Goal: Information Seeking & Learning: Learn about a topic

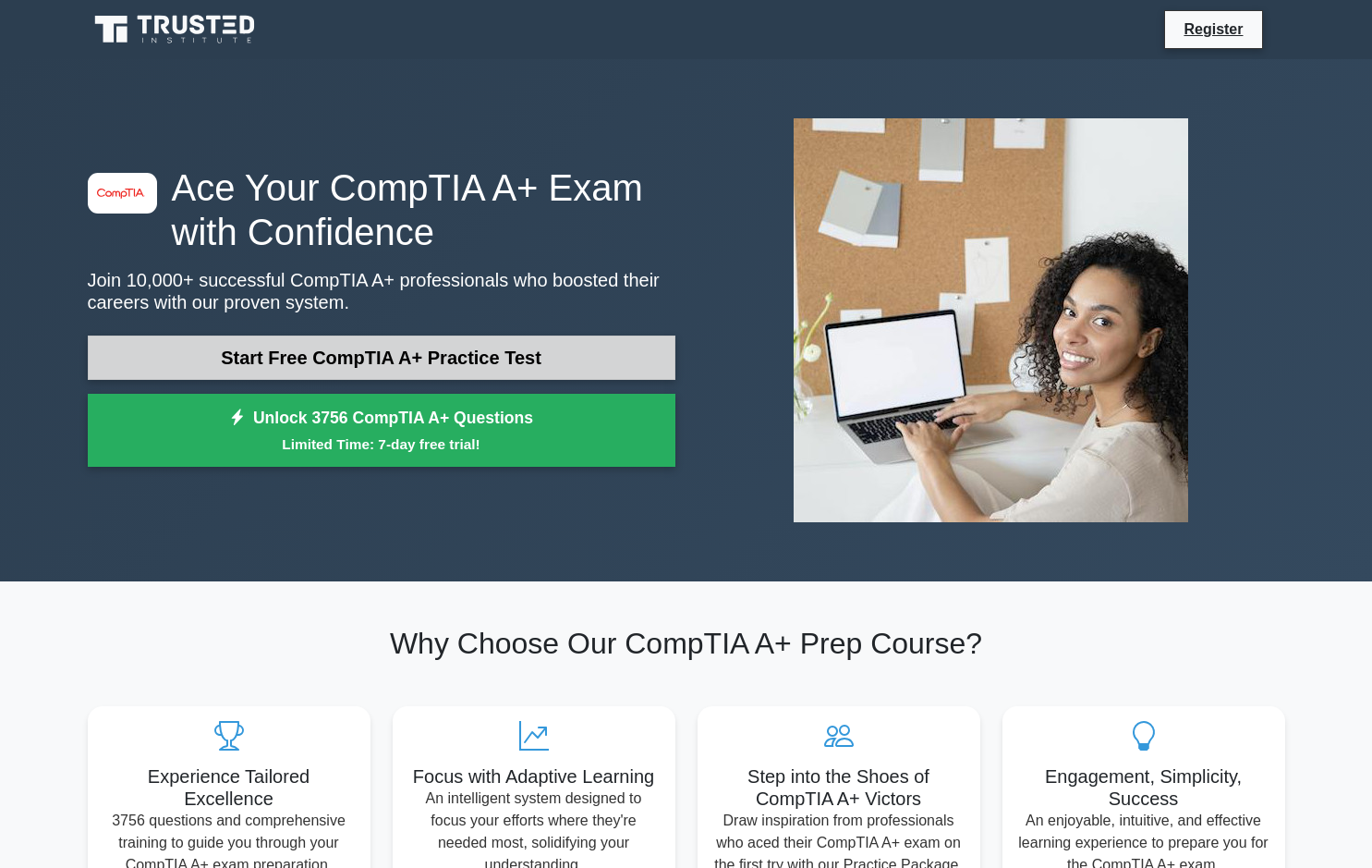
click at [497, 349] on link "Start Free CompTIA A+ Practice Test" at bounding box center [381, 357] width 587 height 44
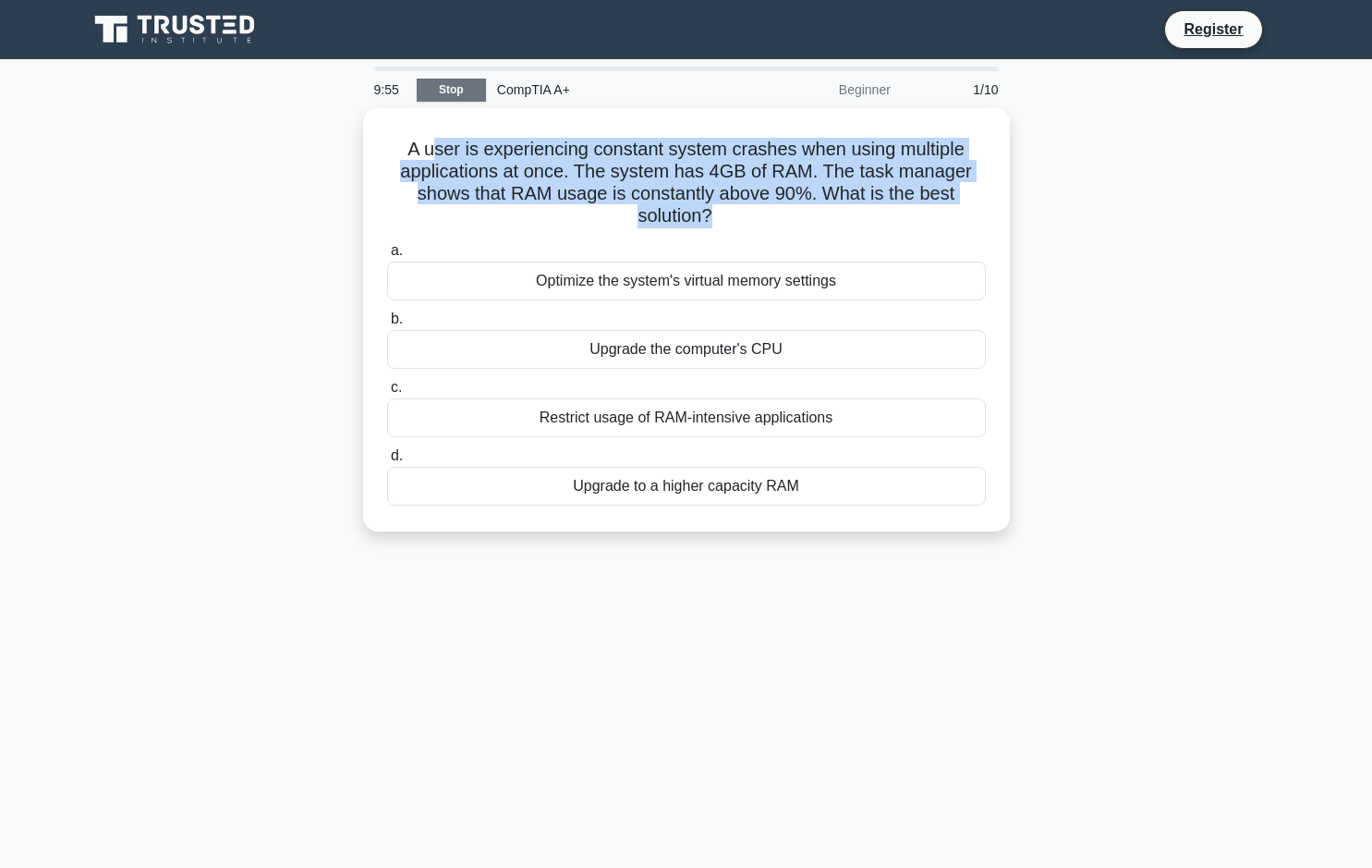
drag, startPoint x: 0, startPoint y: 0, endPoint x: 445, endPoint y: 92, distance: 454.4
click at [445, 92] on div "9:55 Stop CompTIA A+ Beginner 1/10 A user is experiencing constant system crash…" at bounding box center [686, 529] width 1219 height 924
click at [445, 92] on link "Stop" at bounding box center [451, 90] width 70 height 23
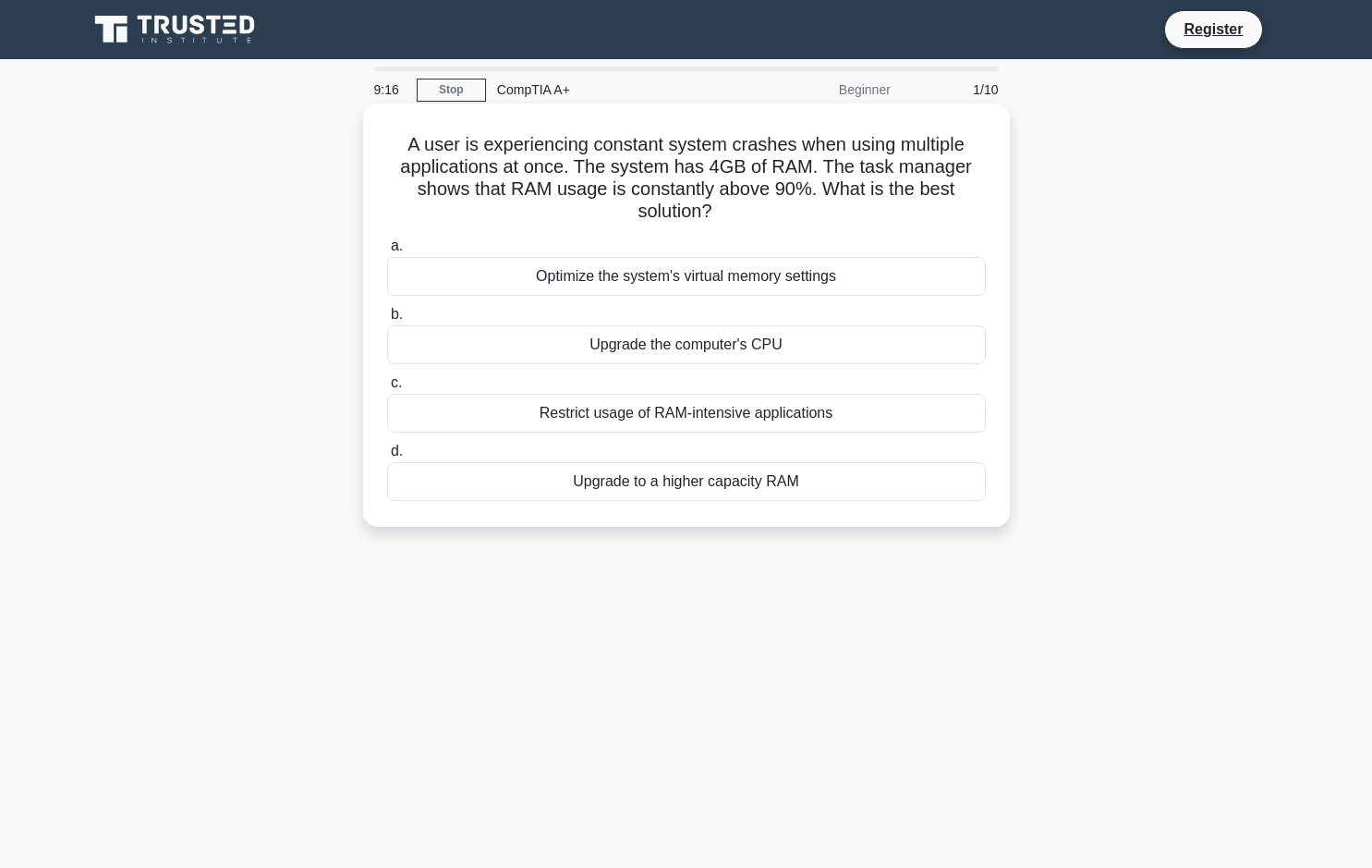
click at [501, 484] on div "Upgrade to a higher capacity RAM" at bounding box center [686, 481] width 599 height 39
click at [387, 457] on input "d. Upgrade to a higher capacity RAM" at bounding box center [387, 451] width 0 height 12
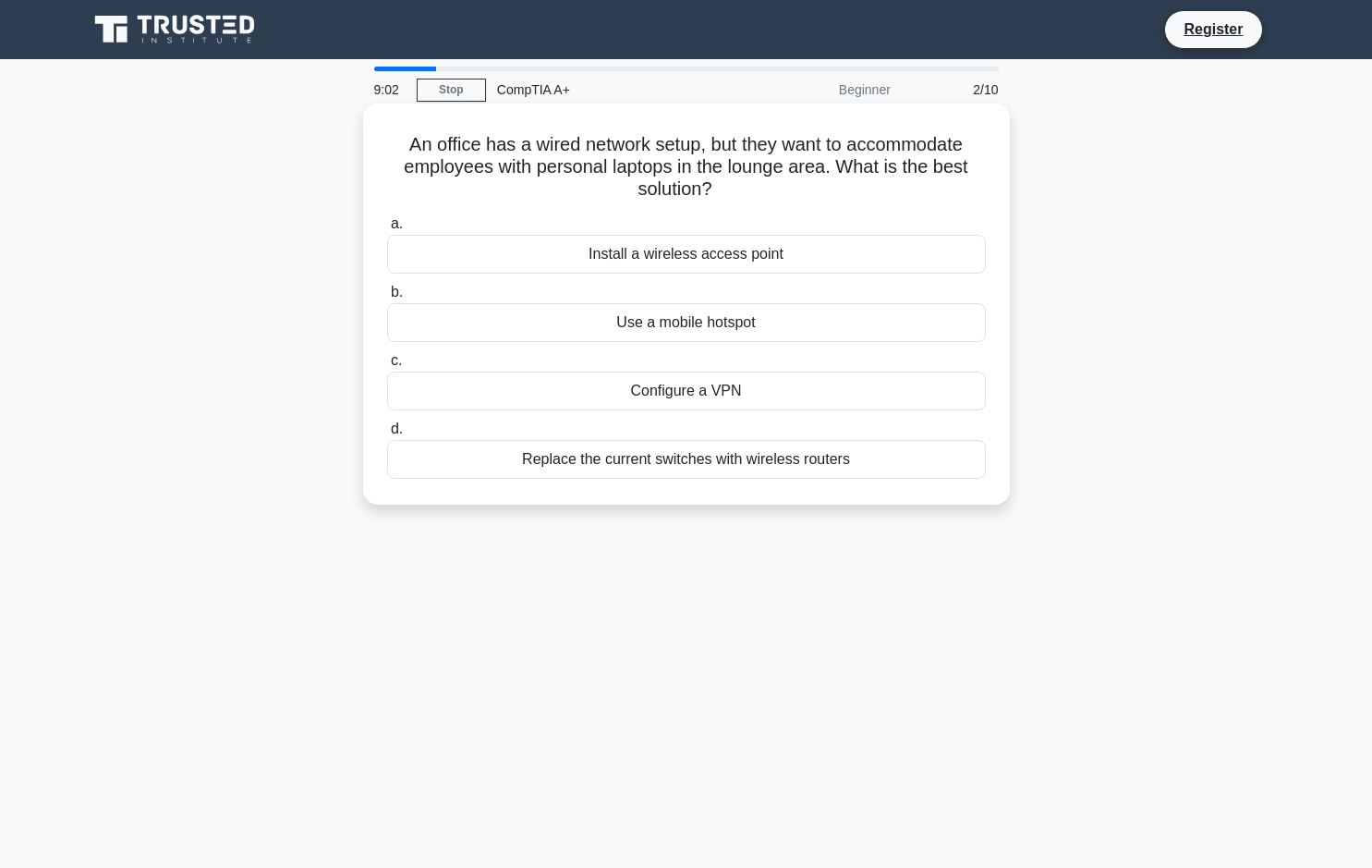
click at [755, 269] on div "Install a wireless access point" at bounding box center [686, 254] width 599 height 39
click at [387, 230] on input "a. Install a wireless access point" at bounding box center [387, 223] width 0 height 12
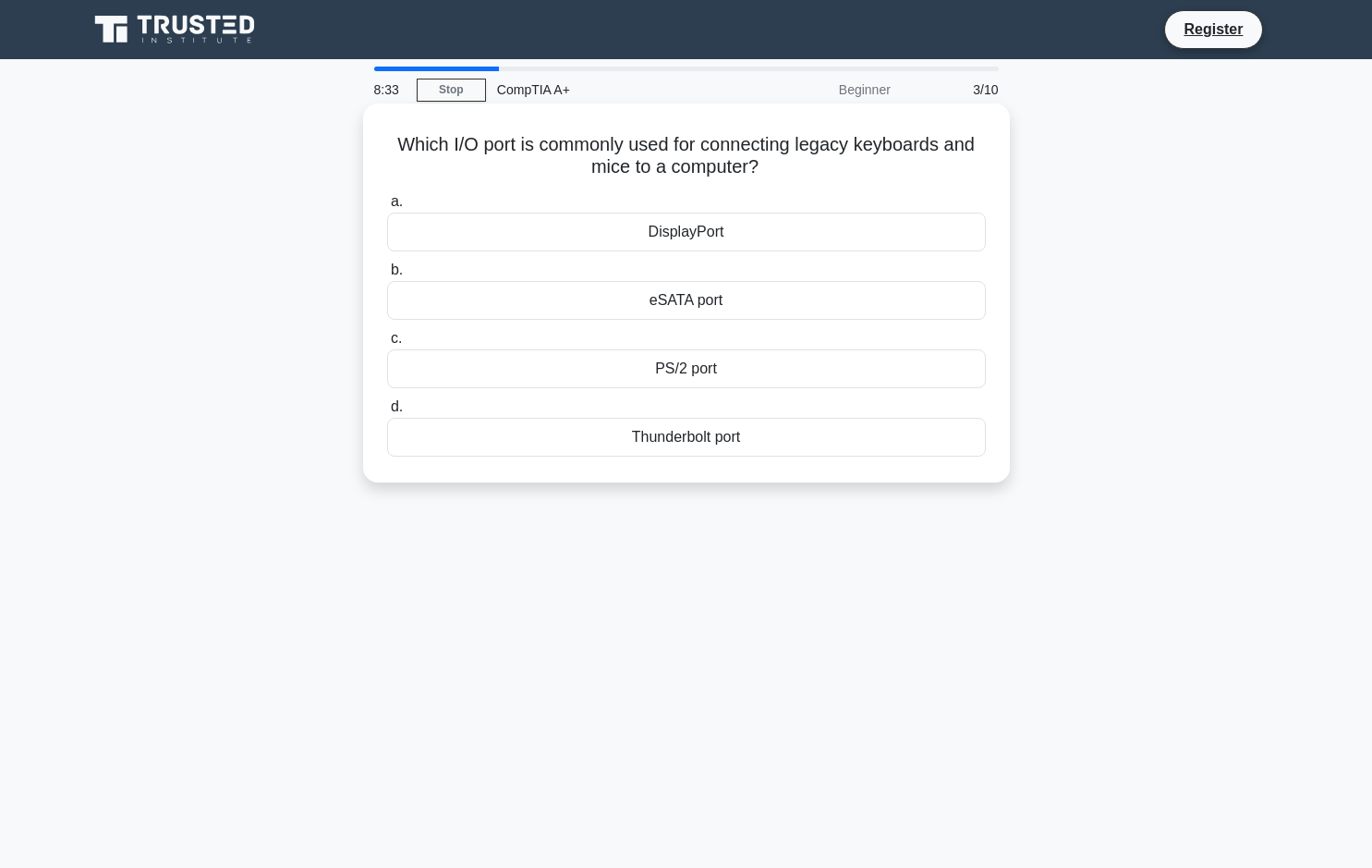
click at [738, 376] on div "PS/2 port" at bounding box center [686, 369] width 599 height 39
click at [387, 345] on input "c. PS/2 port" at bounding box center [387, 338] width 0 height 12
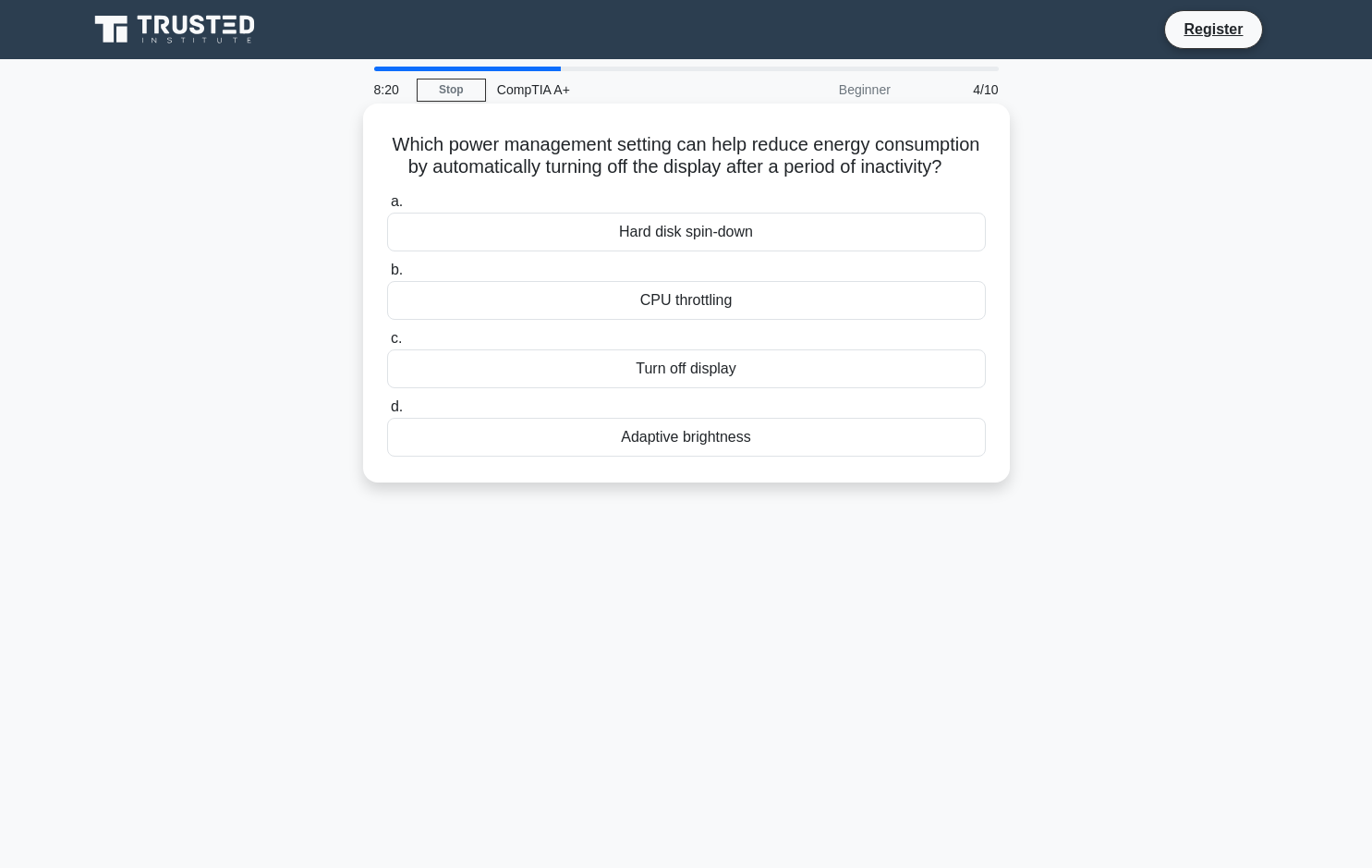
click at [723, 442] on div "Adaptive brightness" at bounding box center [686, 436] width 599 height 39
click at [387, 413] on input "d. Adaptive brightness" at bounding box center [387, 407] width 0 height 12
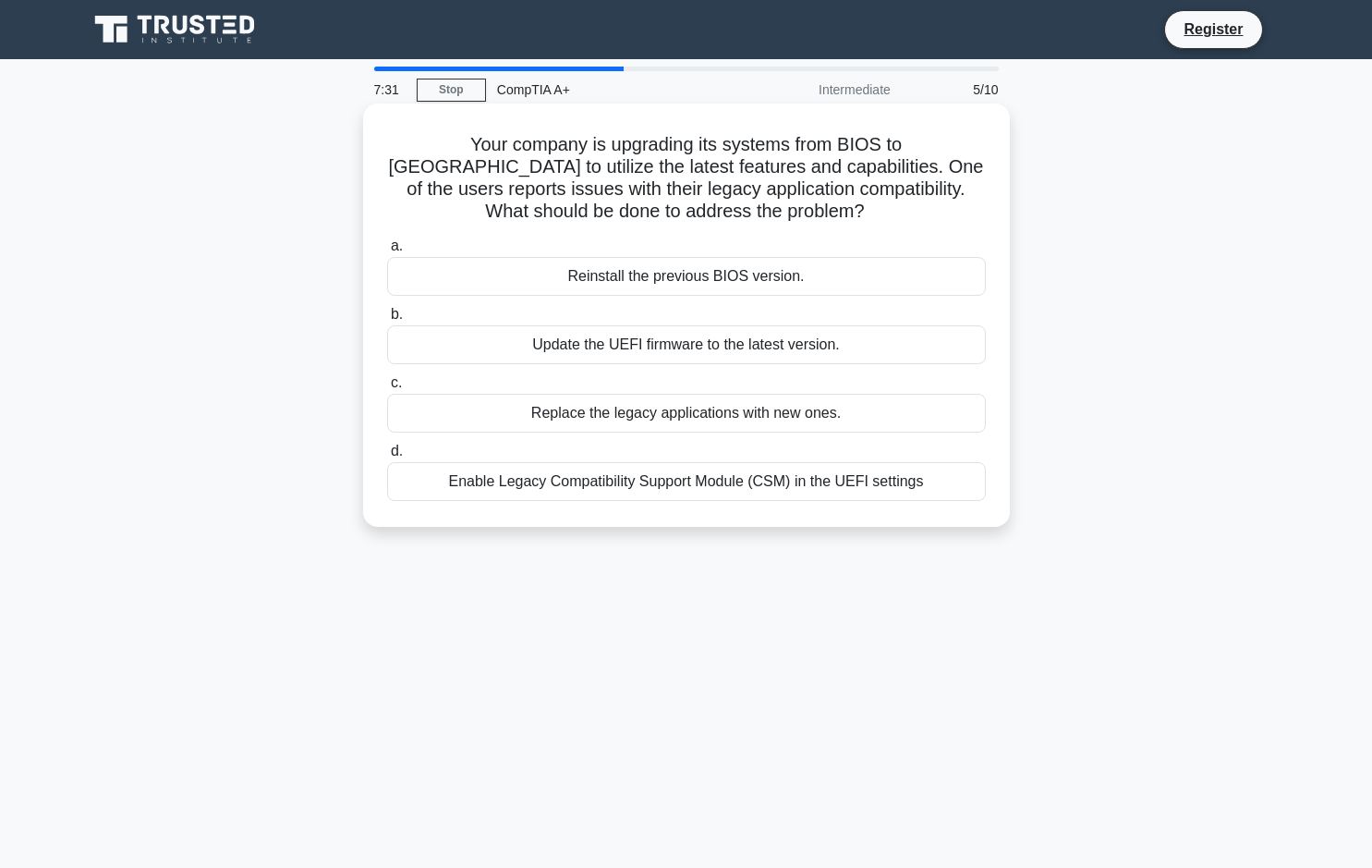
click at [799, 357] on div "Update the UEFI firmware to the latest version." at bounding box center [686, 345] width 599 height 39
click at [387, 321] on input "b. Update the UEFI firmware to the latest version." at bounding box center [387, 314] width 0 height 12
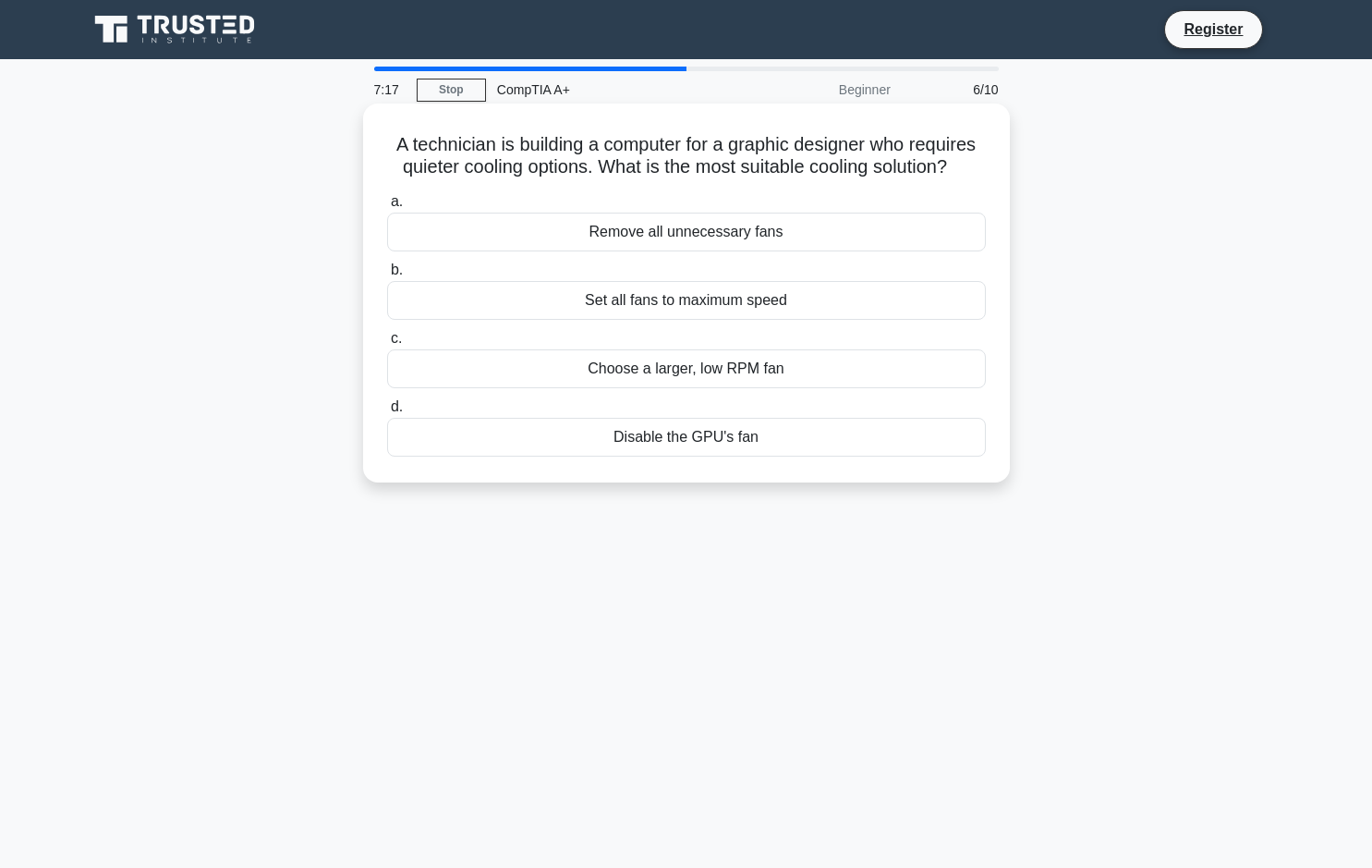
click at [820, 388] on div "Choose a larger, low RPM fan" at bounding box center [686, 369] width 599 height 39
click at [387, 345] on input "c. Choose a larger, low RPM fan" at bounding box center [387, 338] width 0 height 12
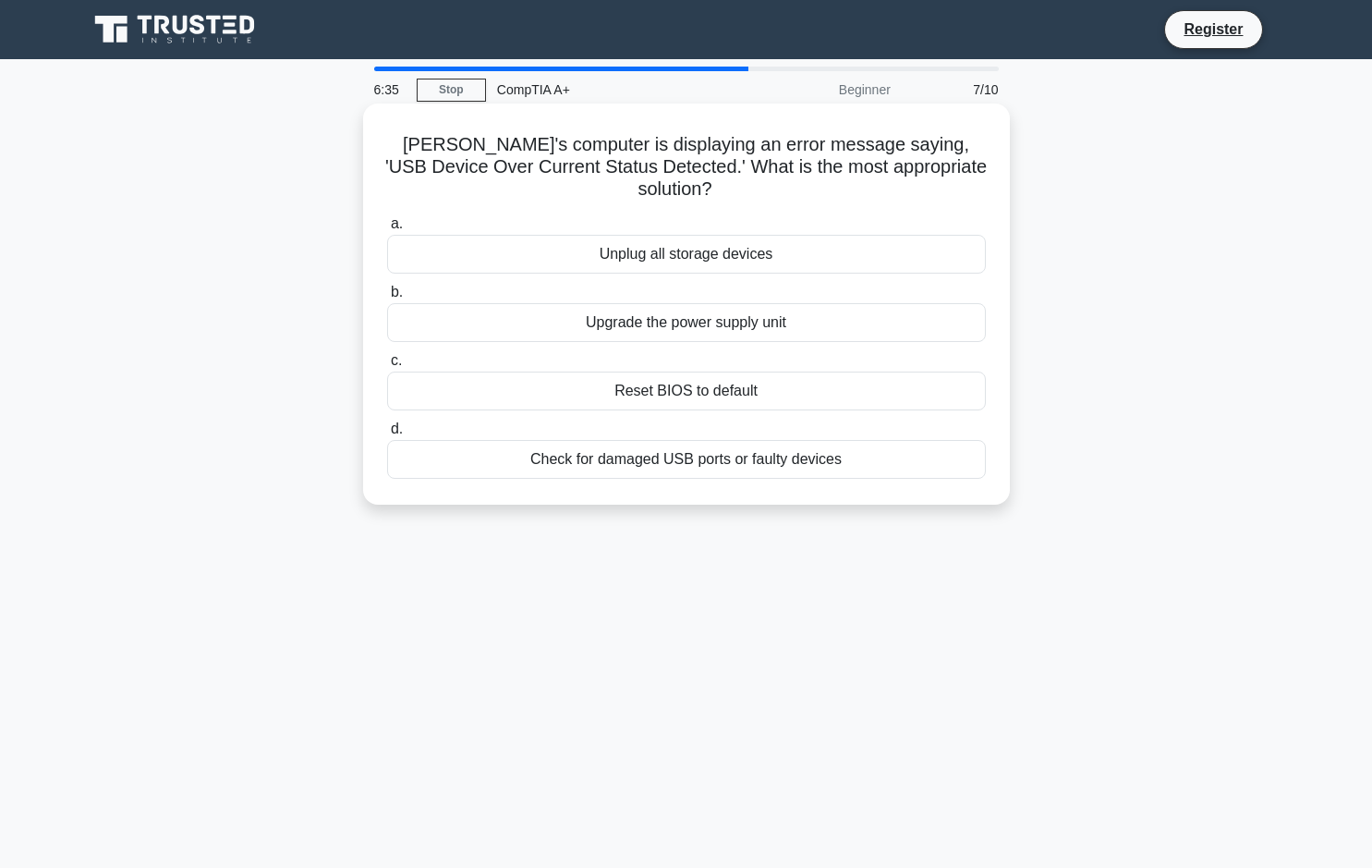
click at [808, 440] on div "Check for damaged USB ports or faulty devices" at bounding box center [686, 459] width 599 height 39
click at [387, 435] on input "d. Check for damaged USB ports or faulty devices" at bounding box center [387, 429] width 0 height 12
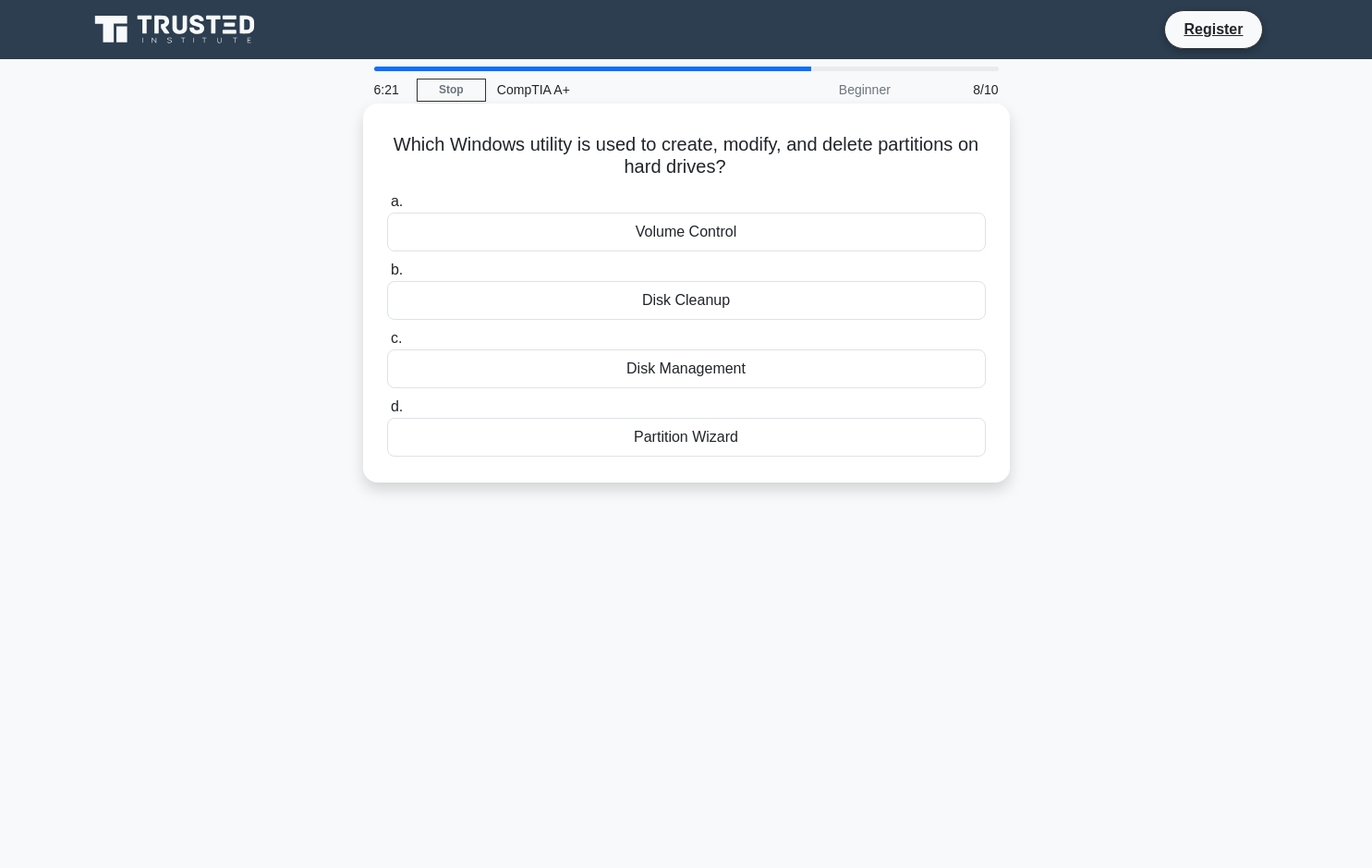
click at [827, 370] on div "Disk Management" at bounding box center [686, 369] width 599 height 39
click at [387, 345] on input "c. Disk Management" at bounding box center [387, 338] width 0 height 12
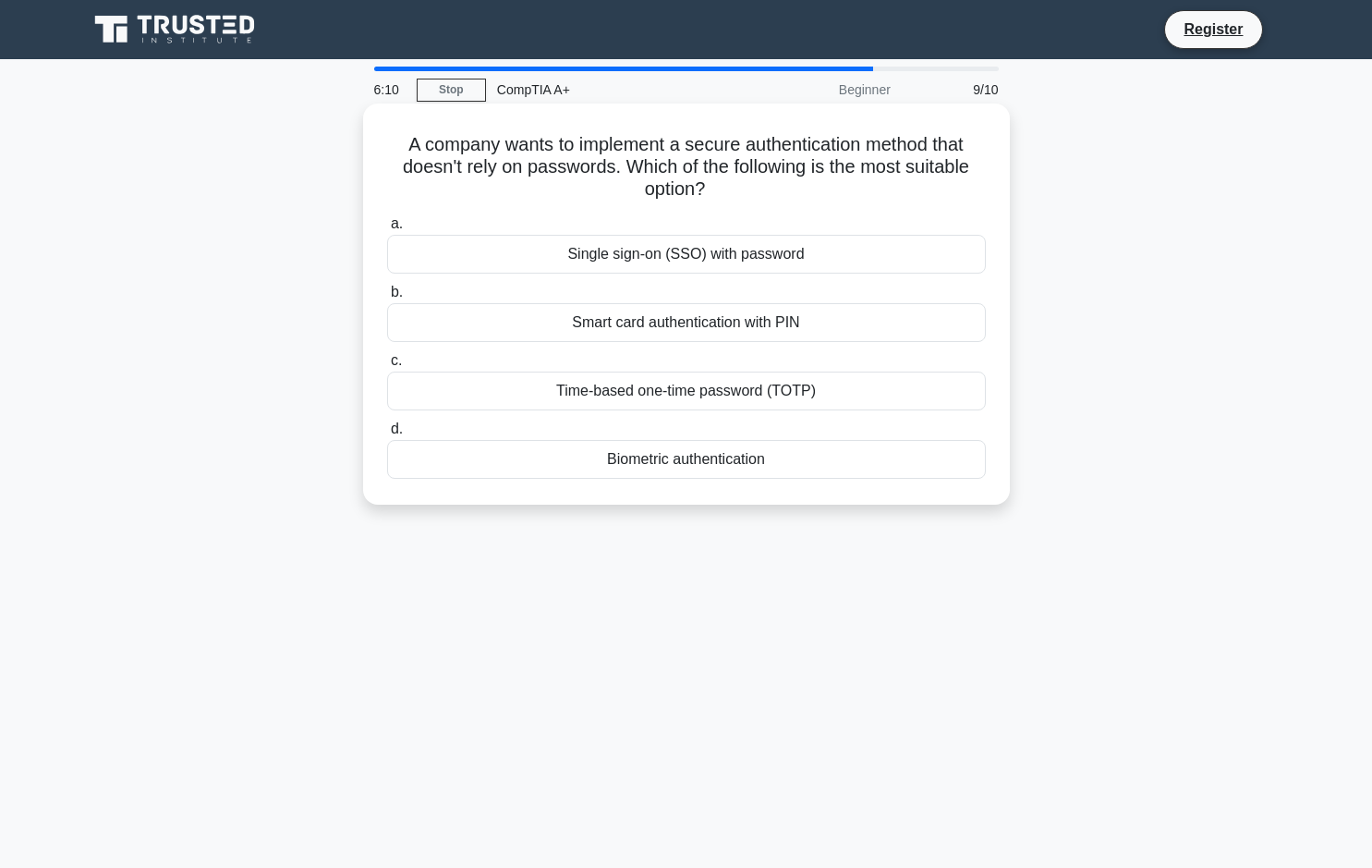
click at [790, 265] on div "Single sign-on (SSO) with password" at bounding box center [686, 254] width 599 height 39
click at [387, 230] on input "a. Single sign-on (SSO) with password" at bounding box center [387, 223] width 0 height 12
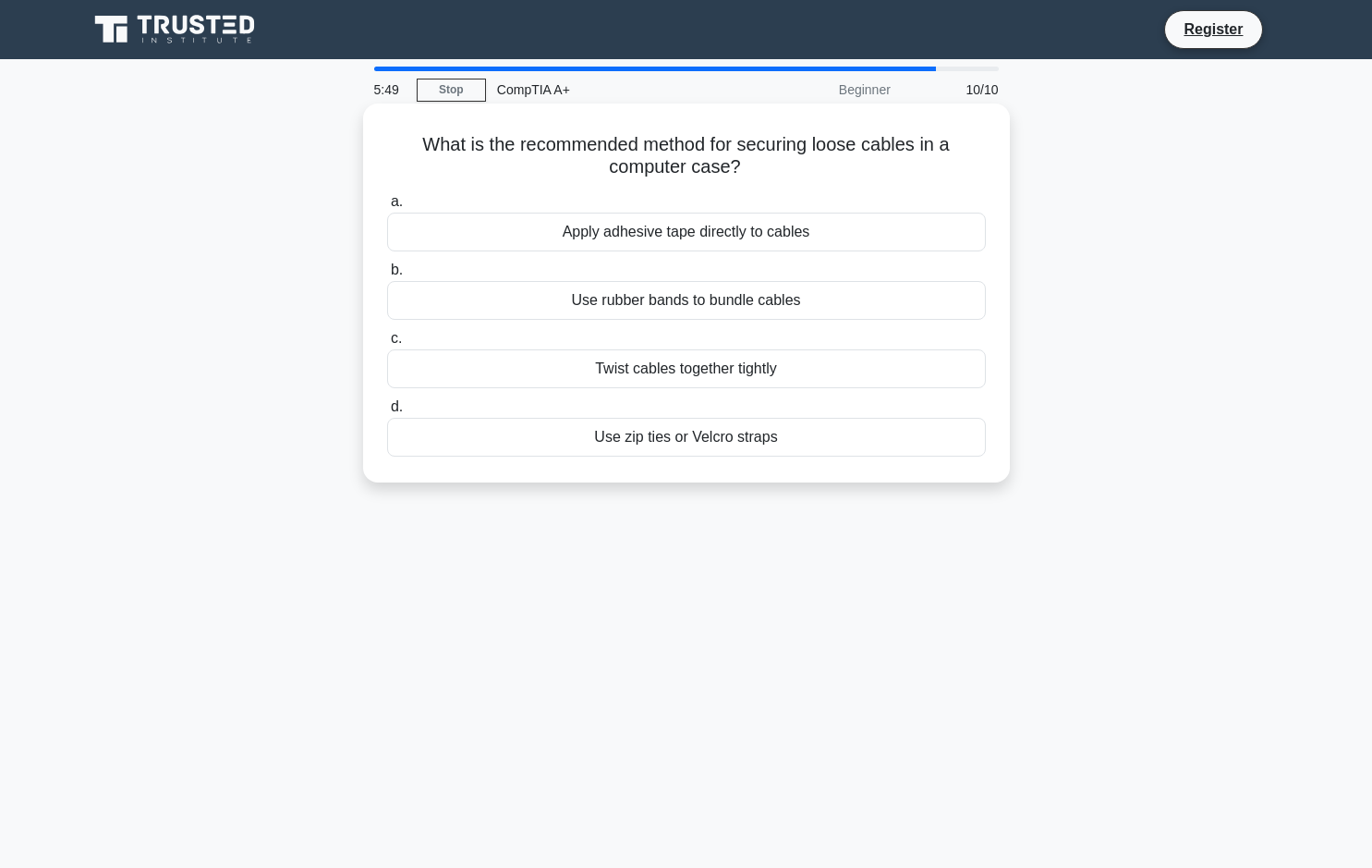
click at [767, 443] on div "Use zip ties or Velcro straps" at bounding box center [686, 436] width 599 height 39
click at [387, 413] on input "d. Use zip ties or Velcro straps" at bounding box center [387, 407] width 0 height 12
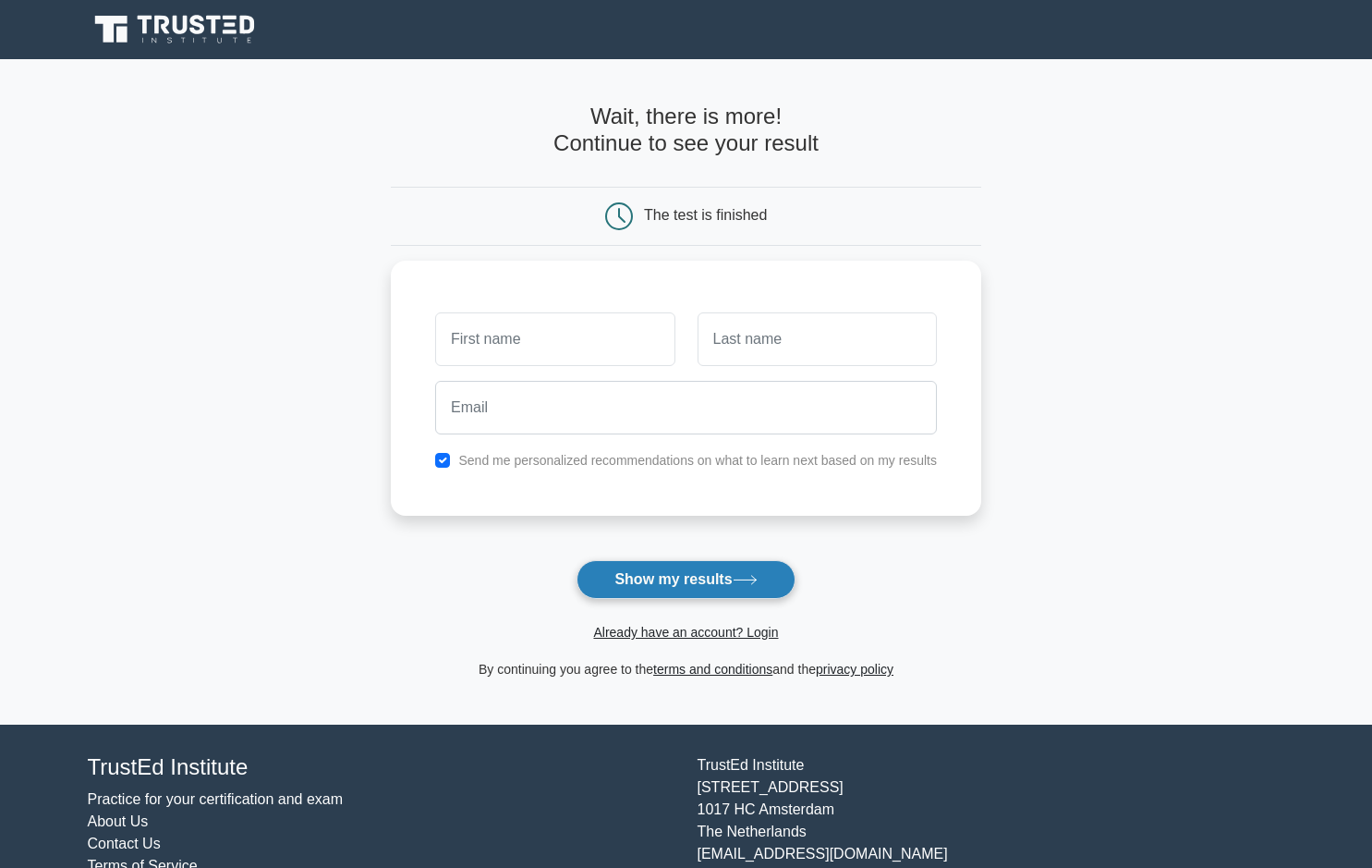
click at [725, 570] on button "Show my results" at bounding box center [686, 579] width 218 height 39
